Goal: Task Accomplishment & Management: Manage account settings

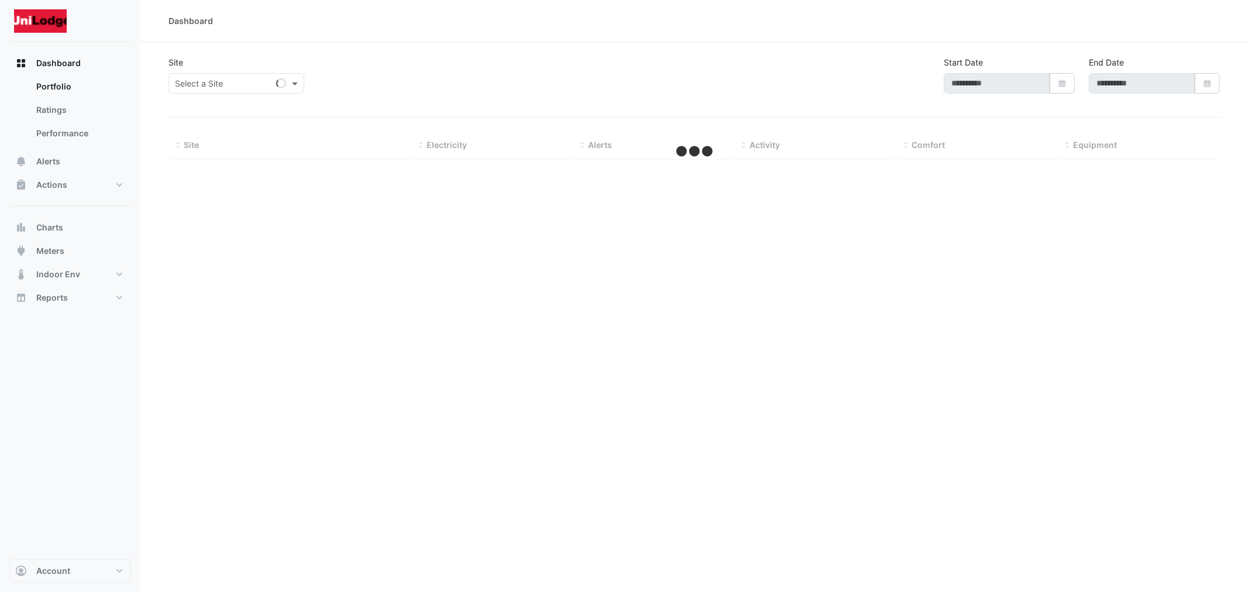
type input "**********"
select select "***"
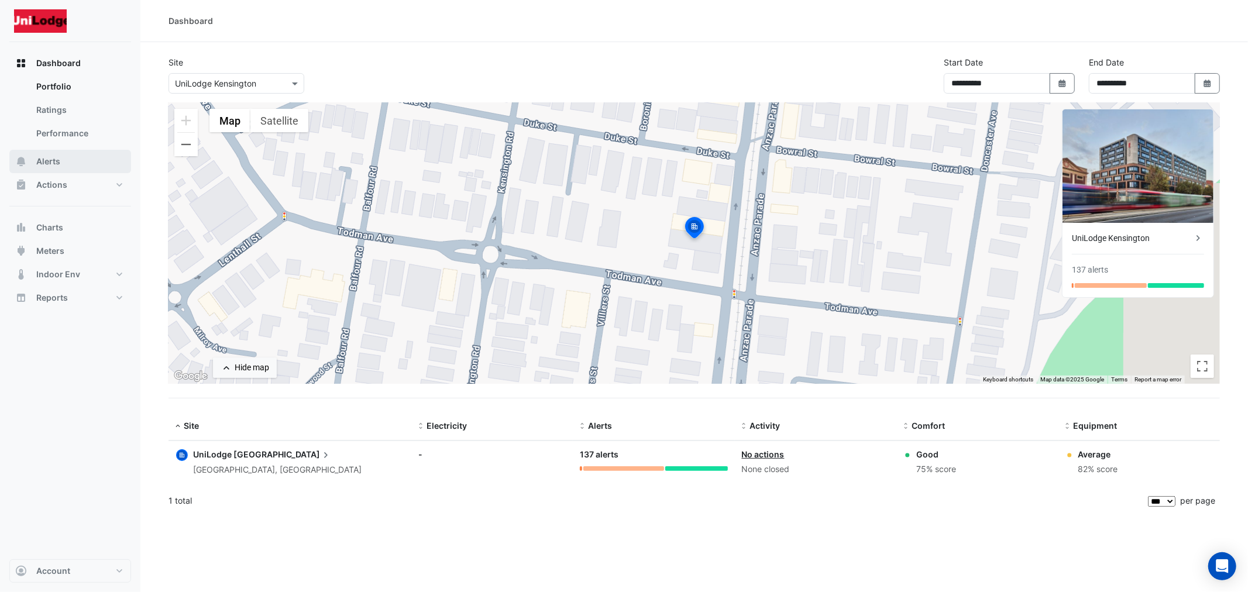
click at [50, 160] on span "Alerts" at bounding box center [48, 162] width 24 height 12
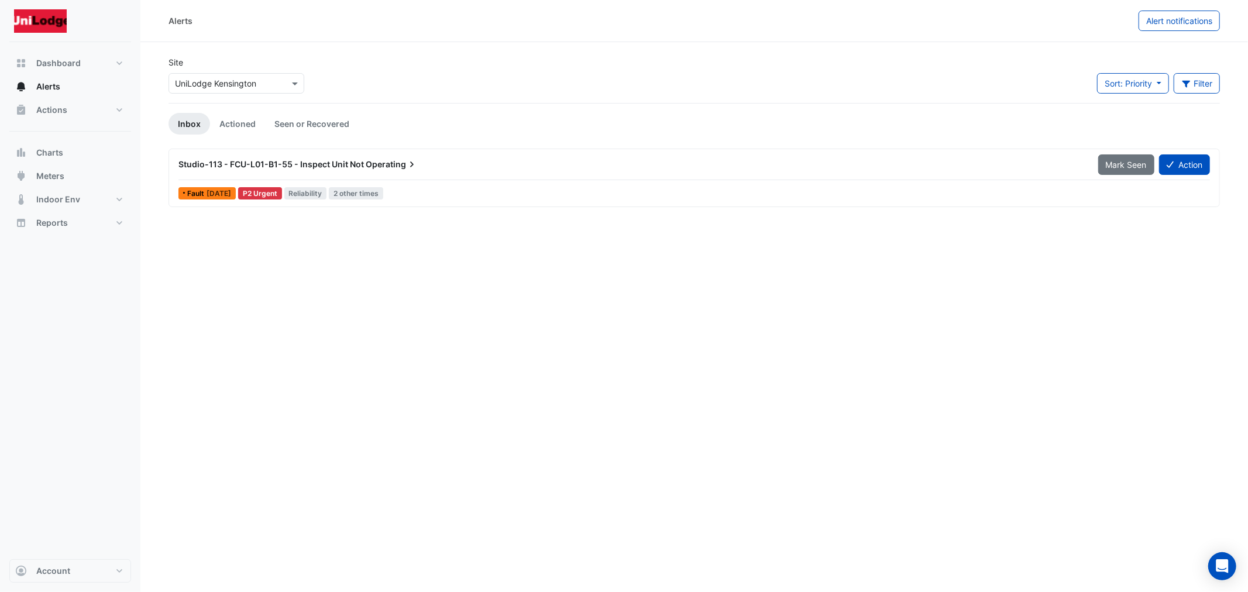
click at [362, 162] on span "Studio-113 - FCU-L01-B1-55 - Inspect Unit Not" at bounding box center [270, 164] width 185 height 10
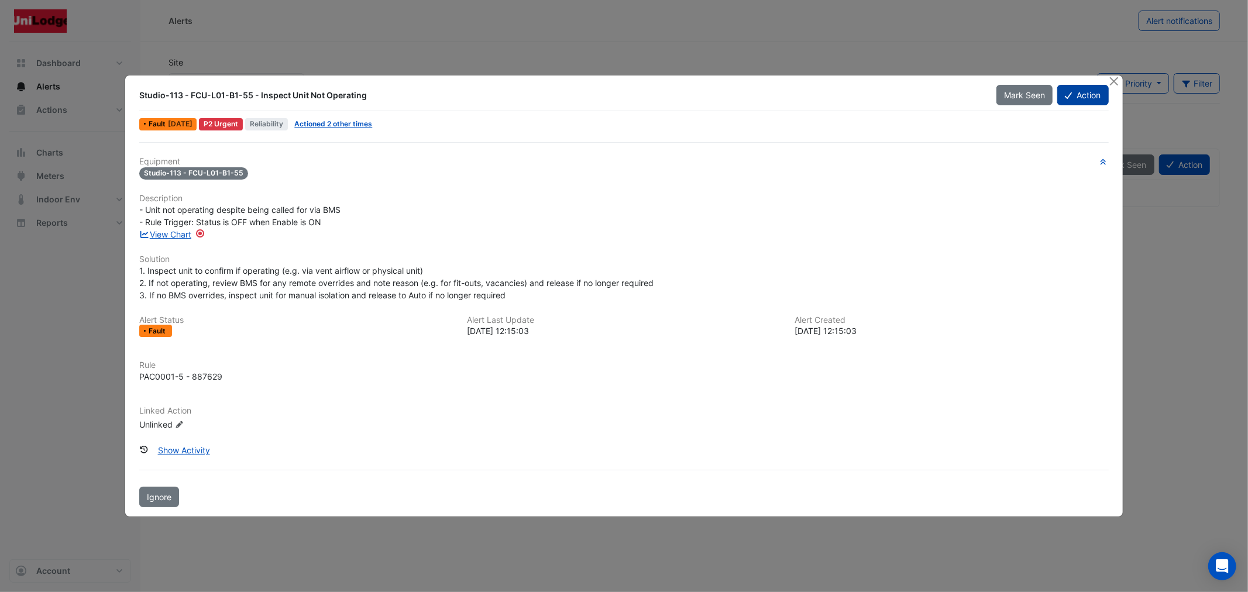
click at [1081, 102] on button "Action" at bounding box center [1082, 95] width 51 height 20
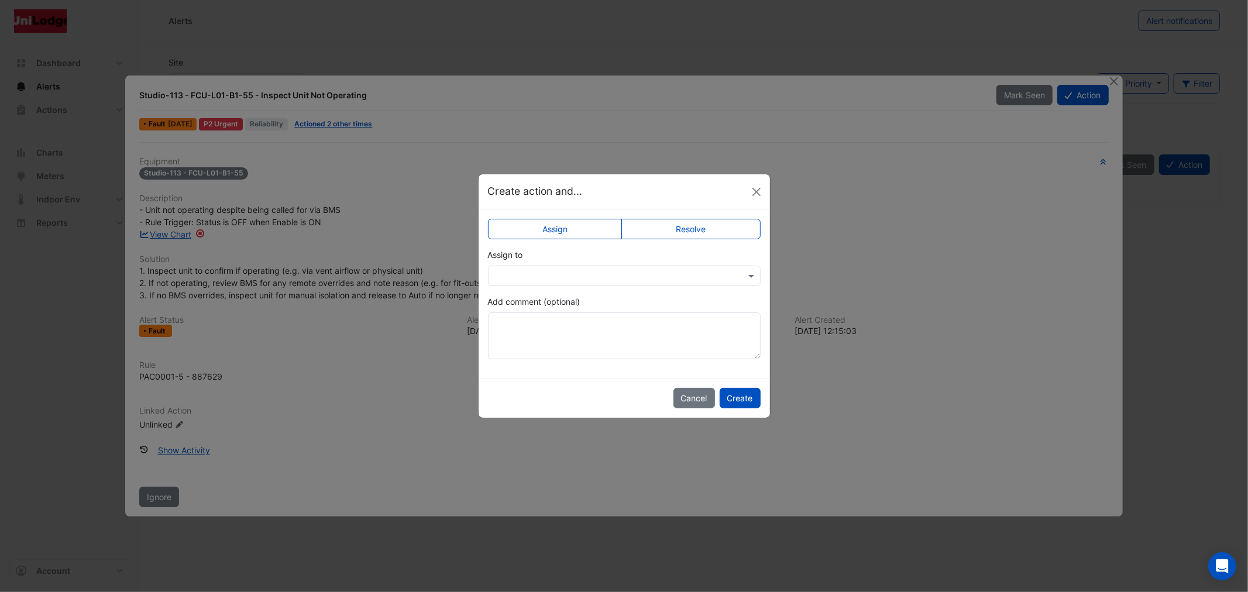
click at [670, 231] on label "Resolve" at bounding box center [690, 229] width 139 height 20
click at [730, 391] on button "Create" at bounding box center [740, 398] width 41 height 20
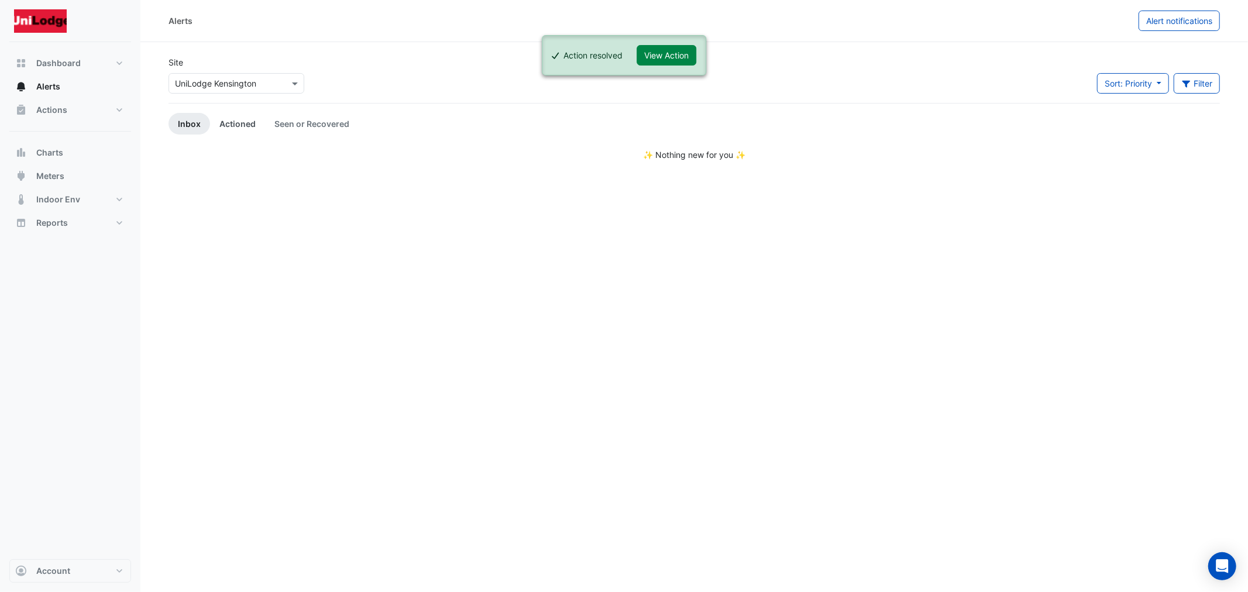
click at [252, 123] on link "Actioned" at bounding box center [237, 124] width 55 height 22
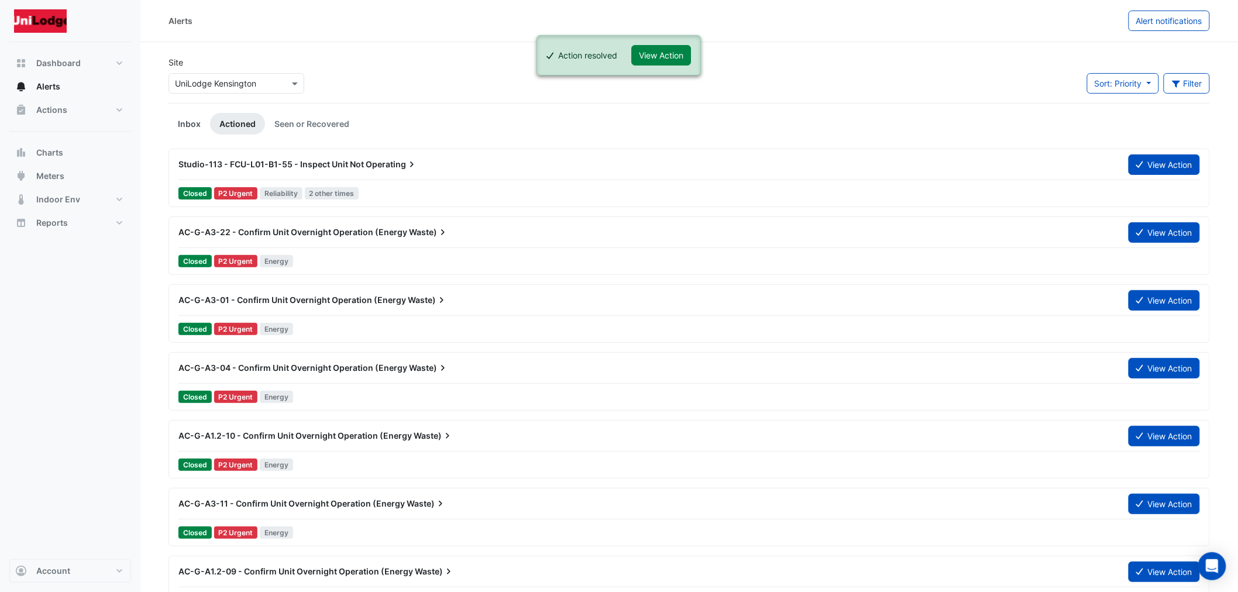
click at [197, 120] on link "Inbox" at bounding box center [190, 124] width 42 height 22
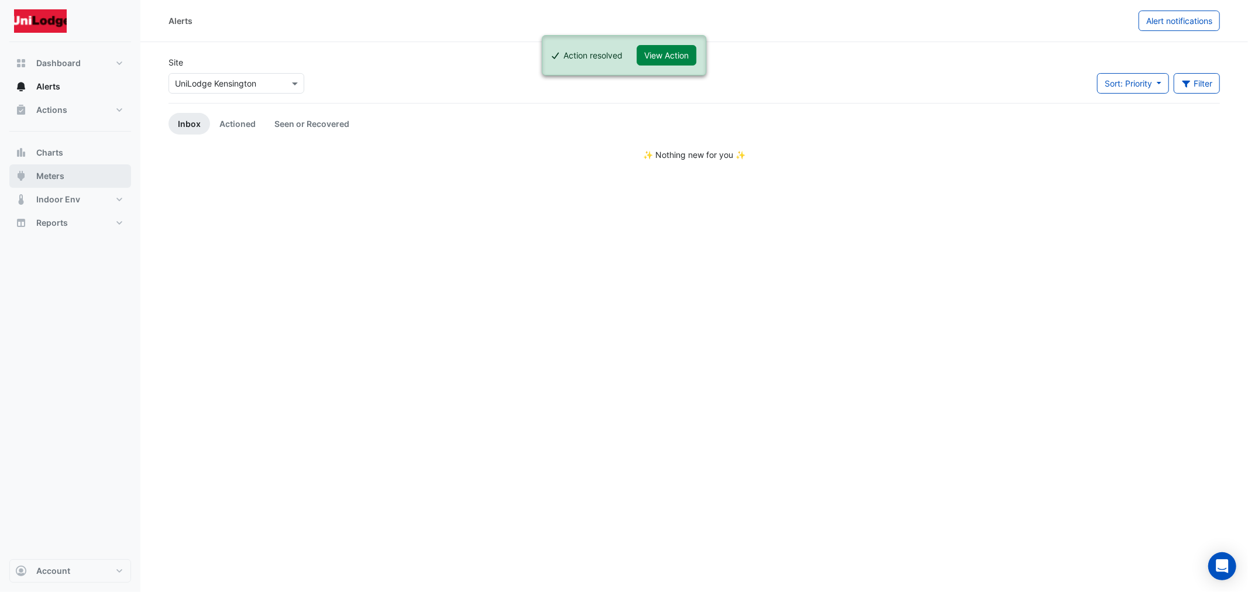
click at [63, 173] on span "Meters" at bounding box center [50, 176] width 28 height 12
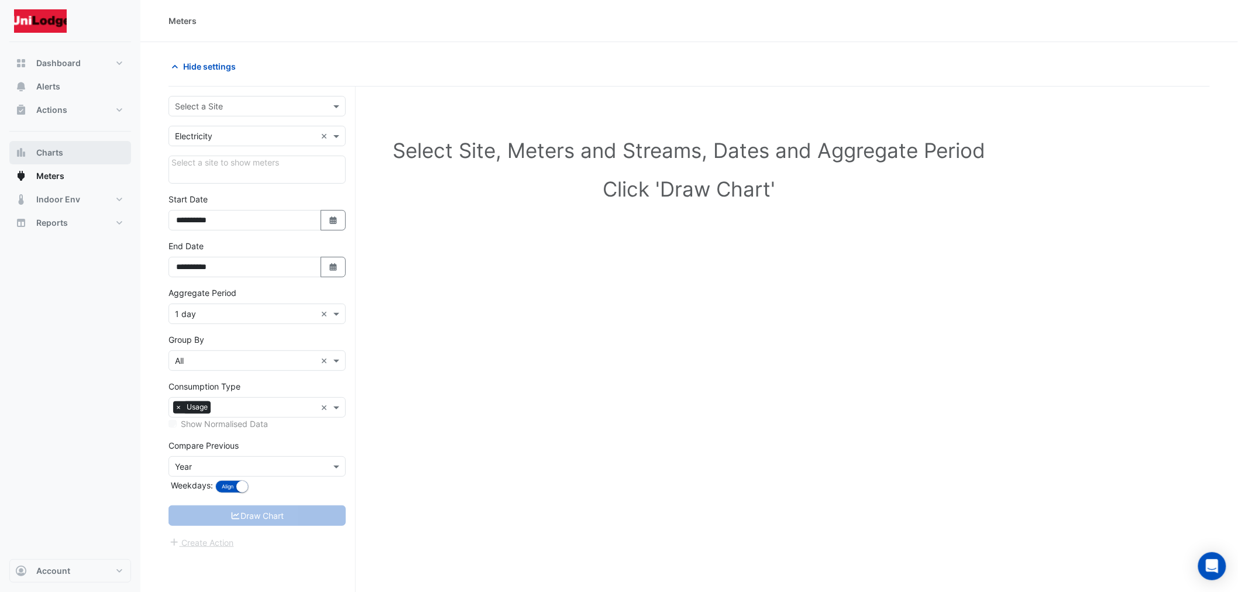
click at [64, 150] on button "Charts" at bounding box center [70, 152] width 122 height 23
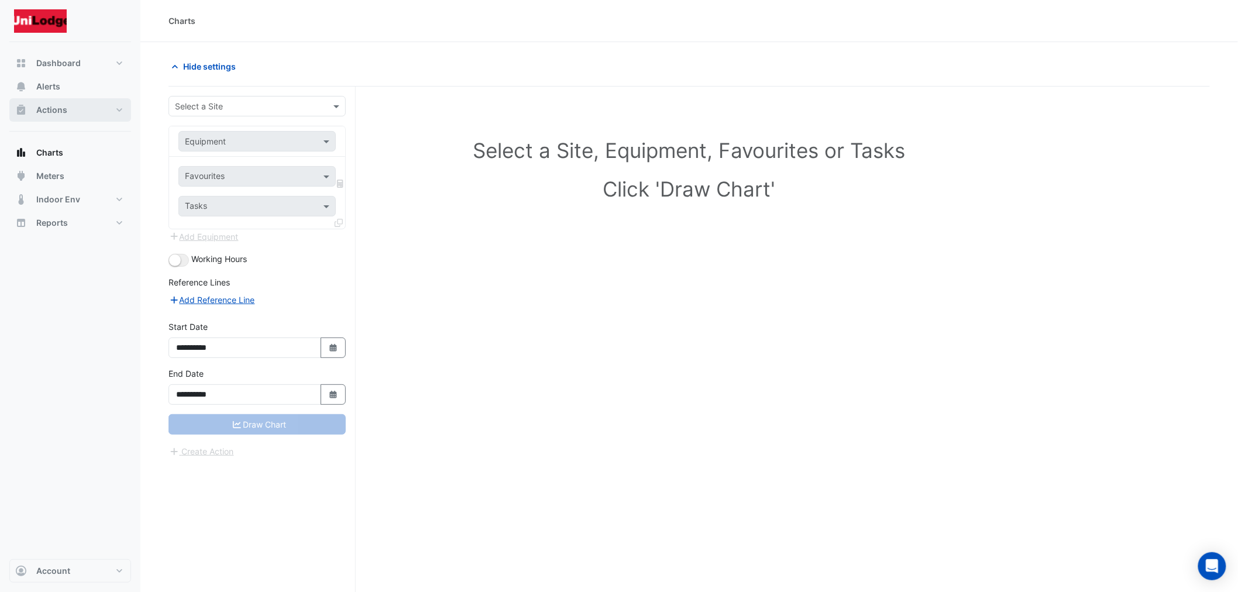
click at [67, 108] on button "Actions" at bounding box center [70, 109] width 122 height 23
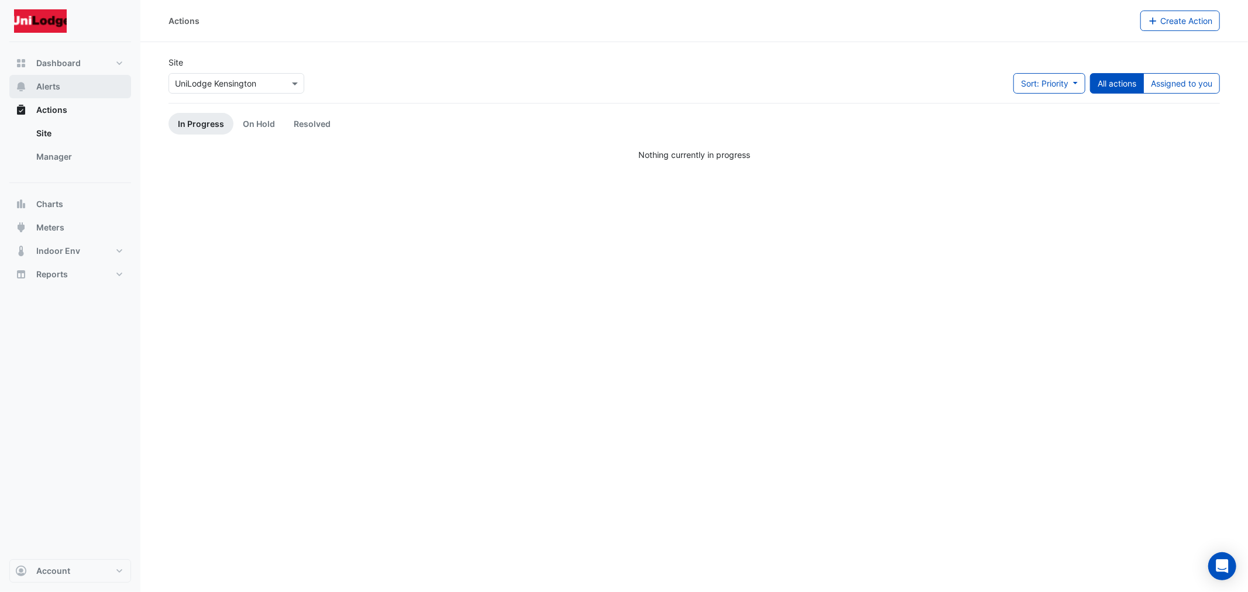
click at [68, 90] on button "Alerts" at bounding box center [70, 86] width 122 height 23
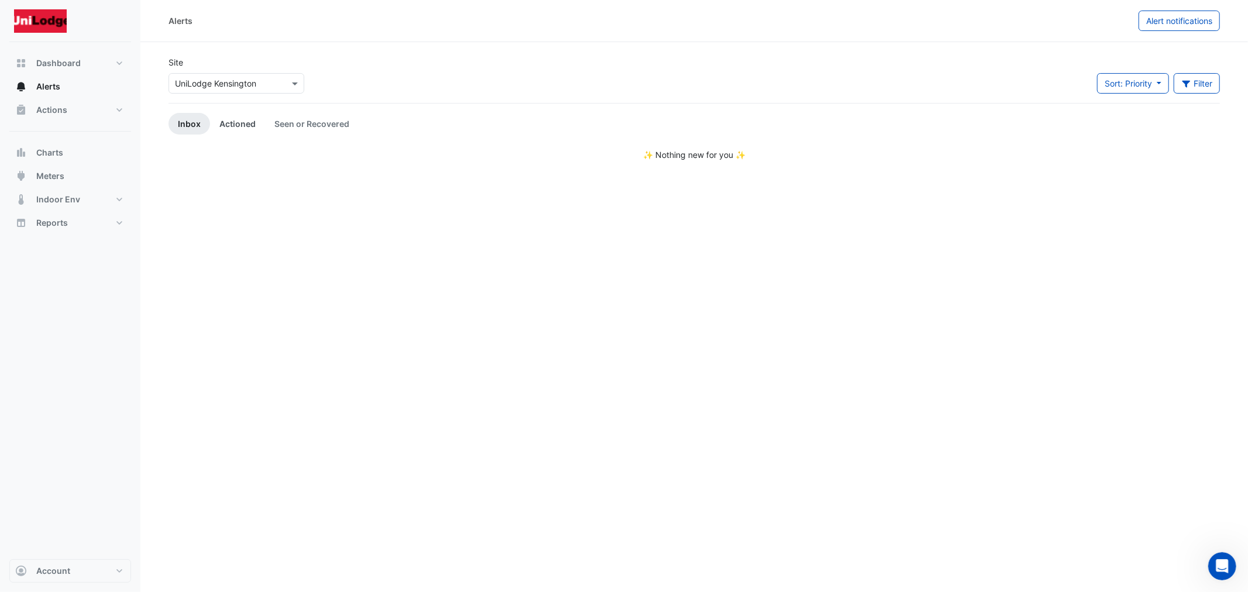
click at [248, 119] on link "Actioned" at bounding box center [237, 124] width 55 height 22
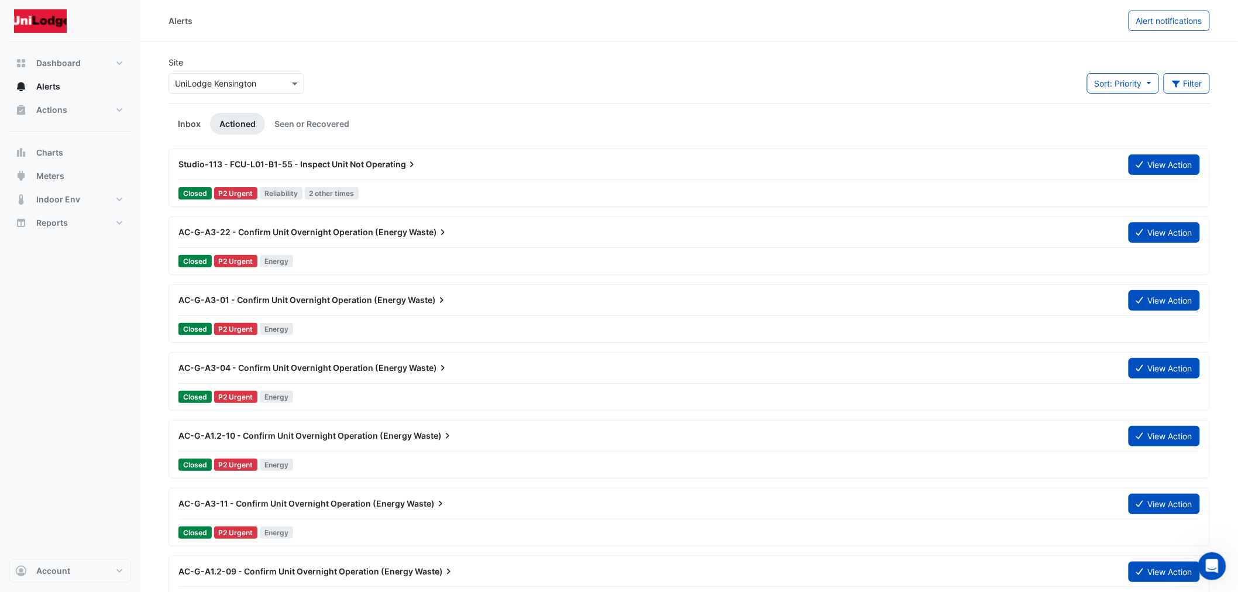
click at [188, 123] on link "Inbox" at bounding box center [190, 124] width 42 height 22
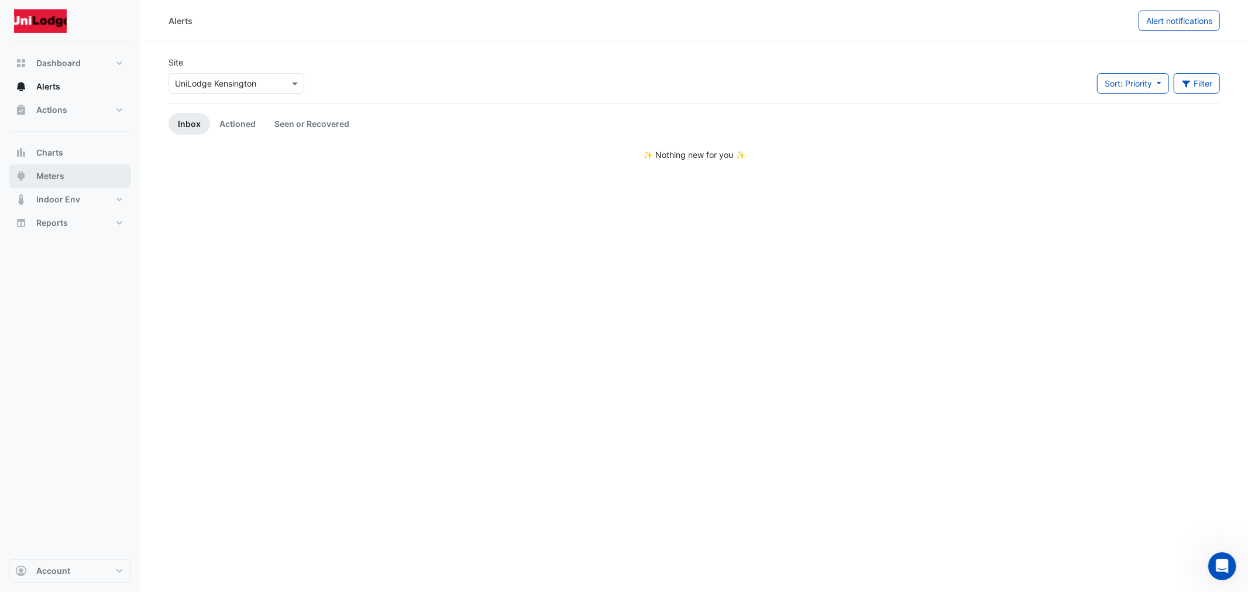
click at [61, 167] on button "Meters" at bounding box center [70, 175] width 122 height 23
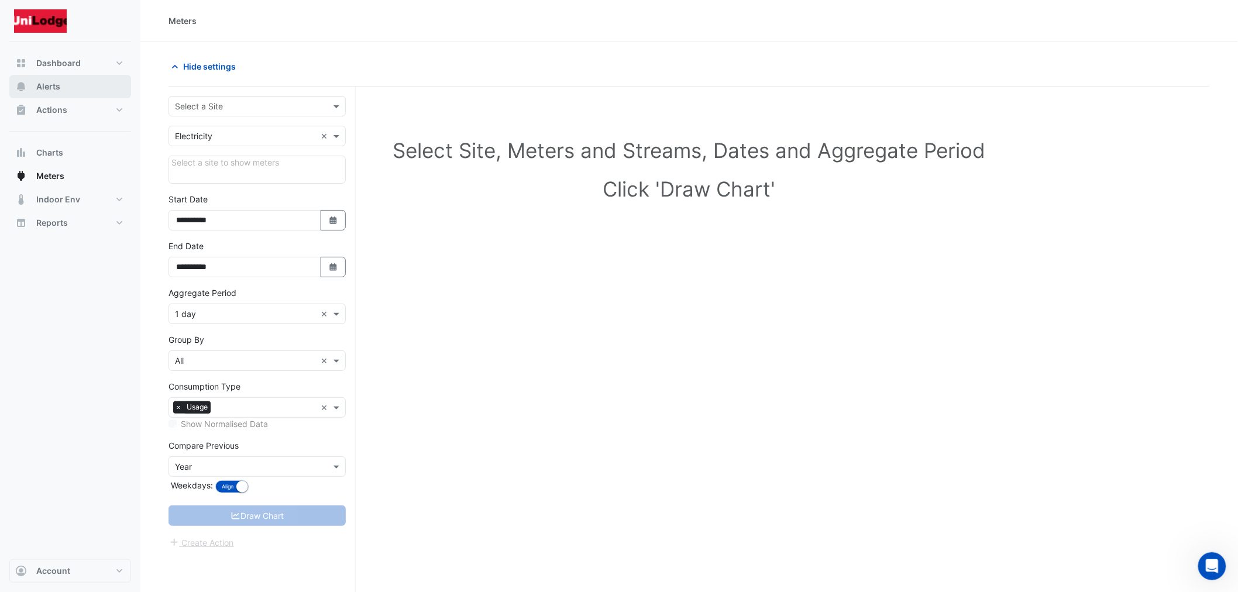
click at [34, 82] on button "Alerts" at bounding box center [70, 86] width 122 height 23
